Goal: Navigation & Orientation: Find specific page/section

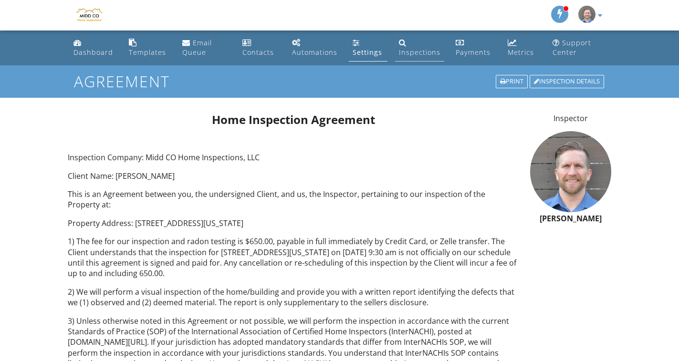
click at [417, 41] on link "Inspections" at bounding box center [419, 47] width 49 height 27
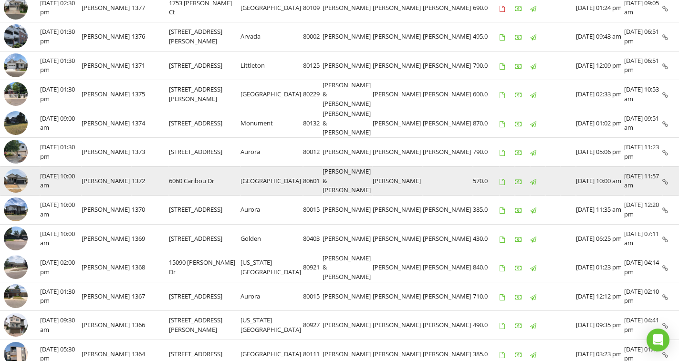
scroll to position [143, 0]
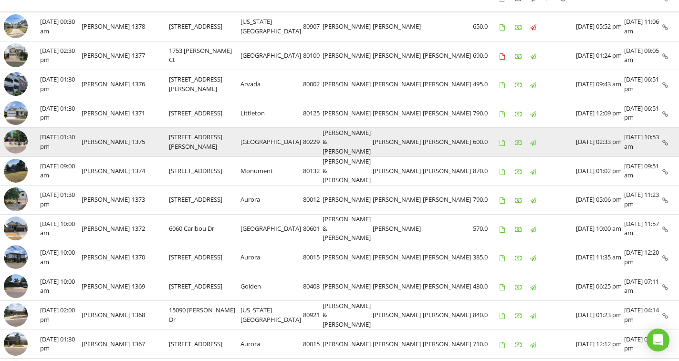
click at [25, 140] on img at bounding box center [16, 142] width 24 height 24
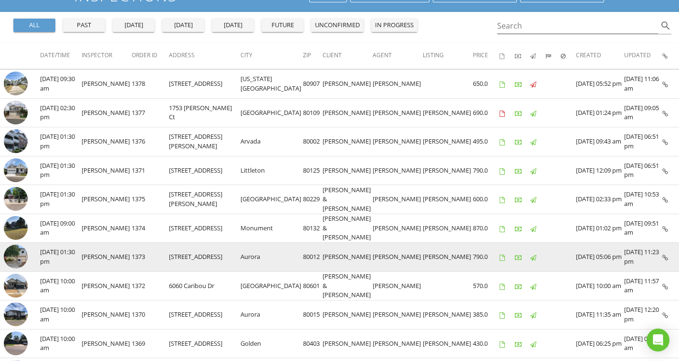
scroll to position [0, 0]
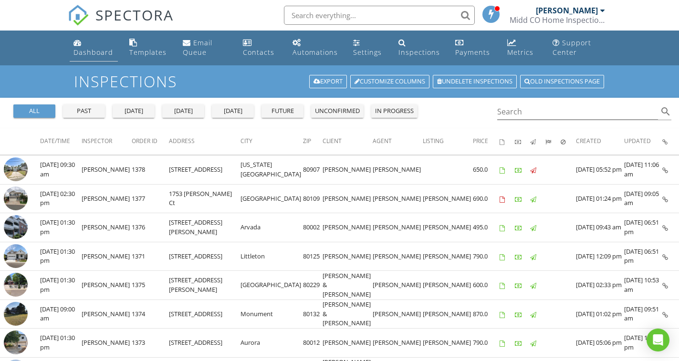
click at [93, 53] on div "Dashboard" at bounding box center [93, 52] width 40 height 9
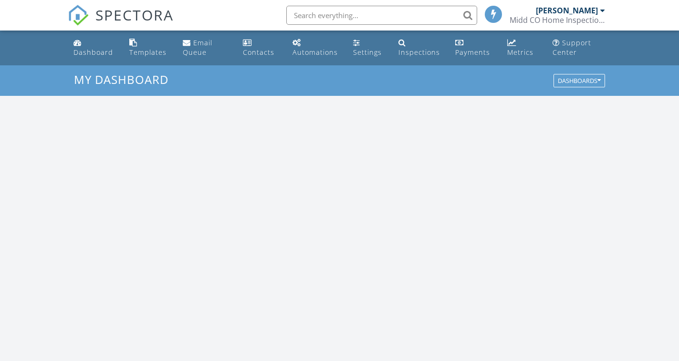
scroll to position [885, 696]
